Goal: Information Seeking & Learning: Learn about a topic

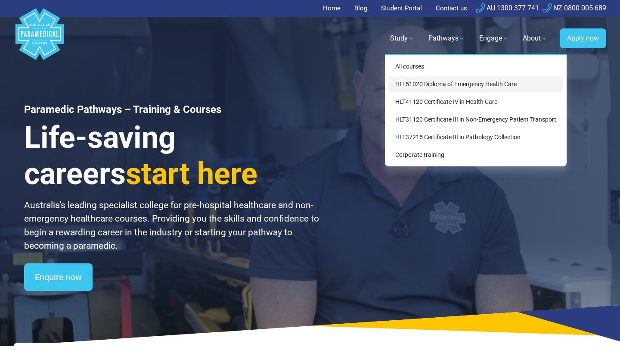
click at [413, 82] on link "HLT51020 Diploma of Emergency Health Care" at bounding box center [476, 84] width 175 height 16
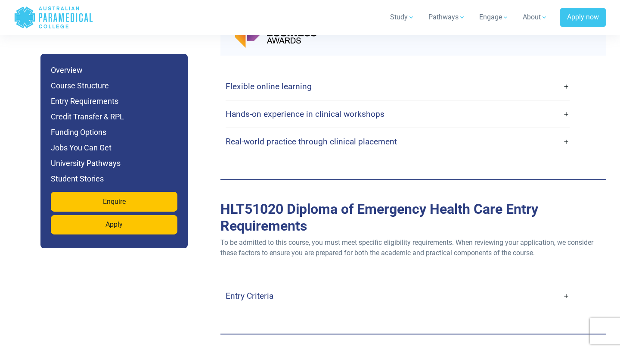
scroll to position [2359, 0]
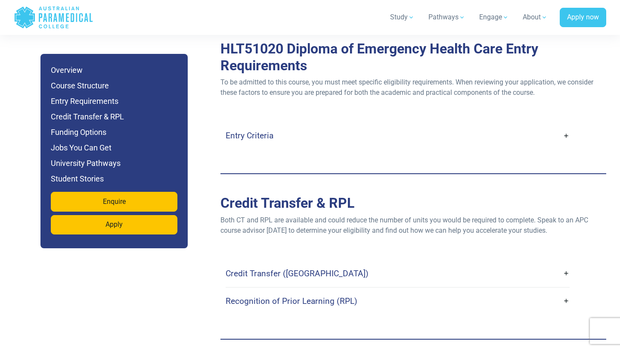
click at [386, 125] on link "Entry Criteria" at bounding box center [398, 135] width 344 height 20
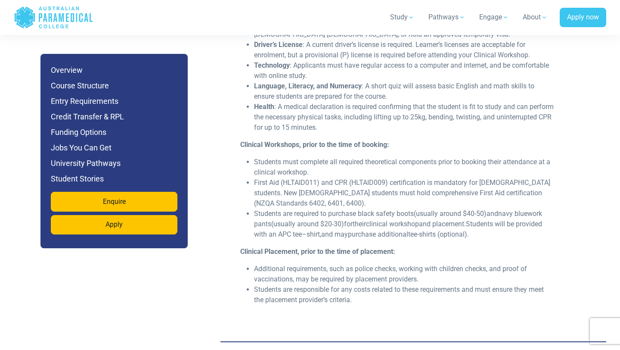
scroll to position [2522, 0]
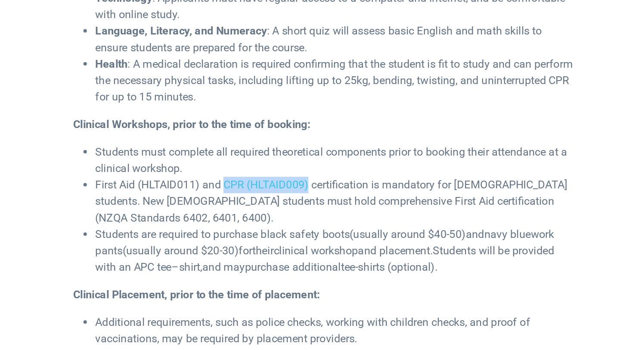
drag, startPoint x: 335, startPoint y: 159, endPoint x: 388, endPoint y: 159, distance: 53.0
click at [388, 176] on li "First Aid (HLTAID011) and CPR (HLTAID009) certification is mandatory for Austra…" at bounding box center [404, 191] width 301 height 31
copy li "CPR (HLTAID009)"
click at [397, 155] on li "Students must complete all required theoretical components prior to booking the…" at bounding box center [404, 165] width 301 height 21
click at [364, 176] on li "First Aid (HLTAID011) and CPR (HLTAID009) certification is mandatory for Austra…" at bounding box center [404, 191] width 301 height 31
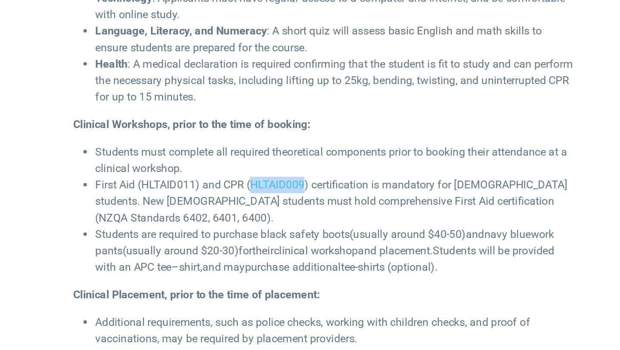
click at [364, 176] on li "First Aid (HLTAID011) and CPR (HLTAID009) certification is mandatory for Austra…" at bounding box center [404, 191] width 301 height 31
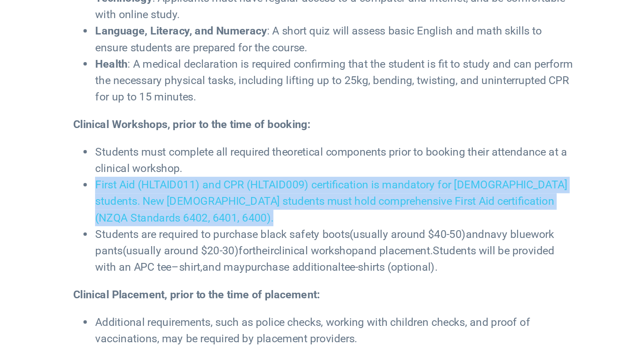
click at [364, 176] on li "First Aid (HLTAID011) and CPR (HLTAID009) certification is mandatory for Austra…" at bounding box center [404, 191] width 301 height 31
click at [363, 176] on li "First Aid (HLTAID011) and CPR (HLTAID009) certification is mandatory for Austra…" at bounding box center [404, 191] width 301 height 31
click at [329, 176] on li "First Aid (HLTAID011) and CPR (HLTAID009) certification is mandatory for Austra…" at bounding box center [404, 191] width 301 height 31
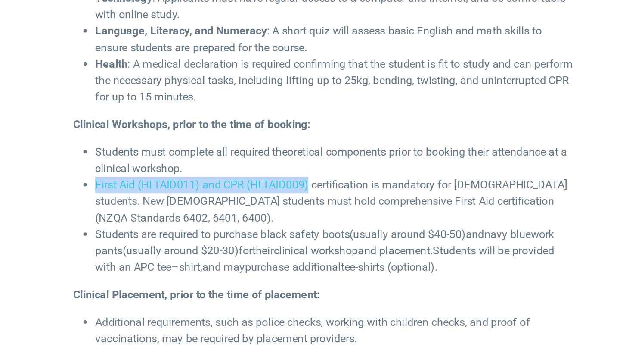
drag, startPoint x: 254, startPoint y: 160, endPoint x: 389, endPoint y: 161, distance: 134.4
click at [389, 176] on li "First Aid (HLTAID011) and CPR (HLTAID009) certification is mandatory for Austra…" at bounding box center [404, 191] width 301 height 31
copy li "First Aid (HLTAID011) and CPR (HLTAID009)"
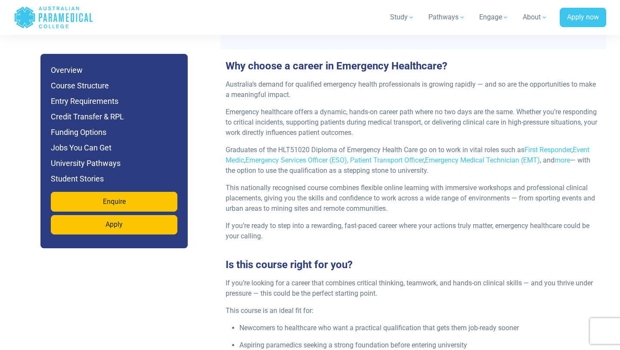
scroll to position [954, 0]
click at [202, 28] on div "Study All courses HLT51020 Diploma of Emergency Health Care HLT41120 Certificat…" at bounding box center [349, 17] width 513 height 24
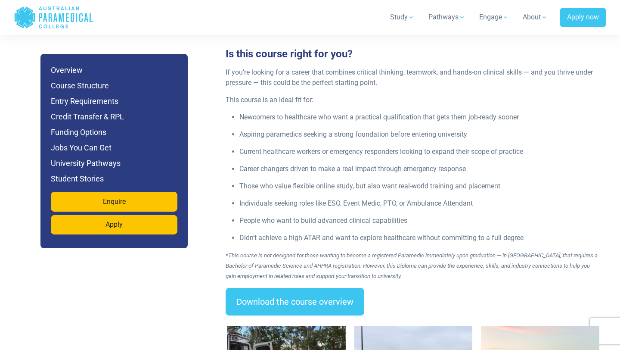
scroll to position [1488, 0]
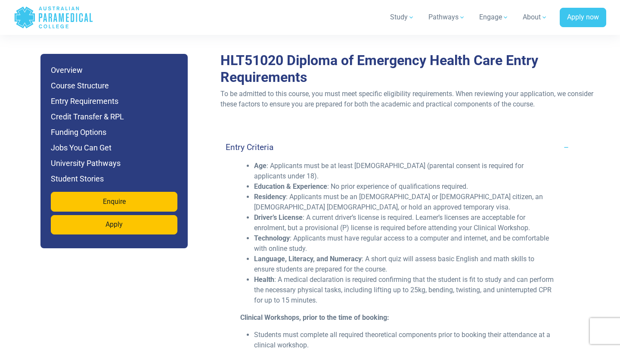
scroll to position [2346, 0]
